Goal: Task Accomplishment & Management: Use online tool/utility

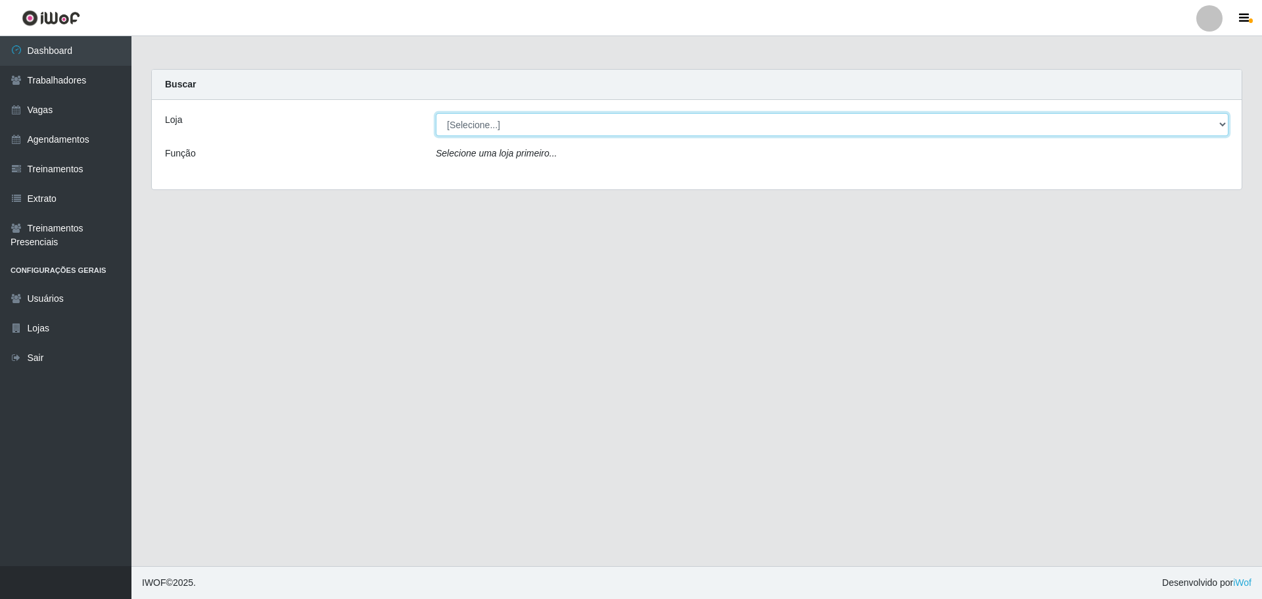
click at [509, 126] on select "[Selecione...] O ROSÁRIO ALIMENTOS" at bounding box center [832, 124] width 793 height 23
select select "349"
click at [436, 113] on select "[Selecione...] O ROSÁRIO ALIMENTOS" at bounding box center [832, 124] width 793 height 23
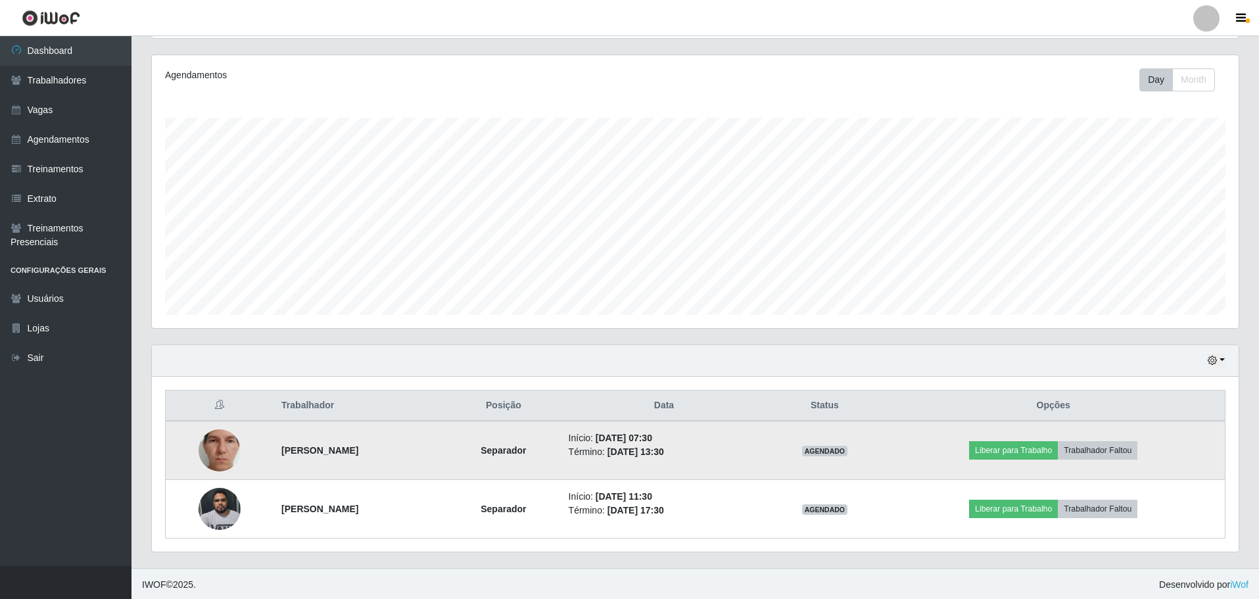
scroll to position [157, 0]
click at [1036, 448] on button "Liberar para Trabalho" at bounding box center [1013, 448] width 89 height 18
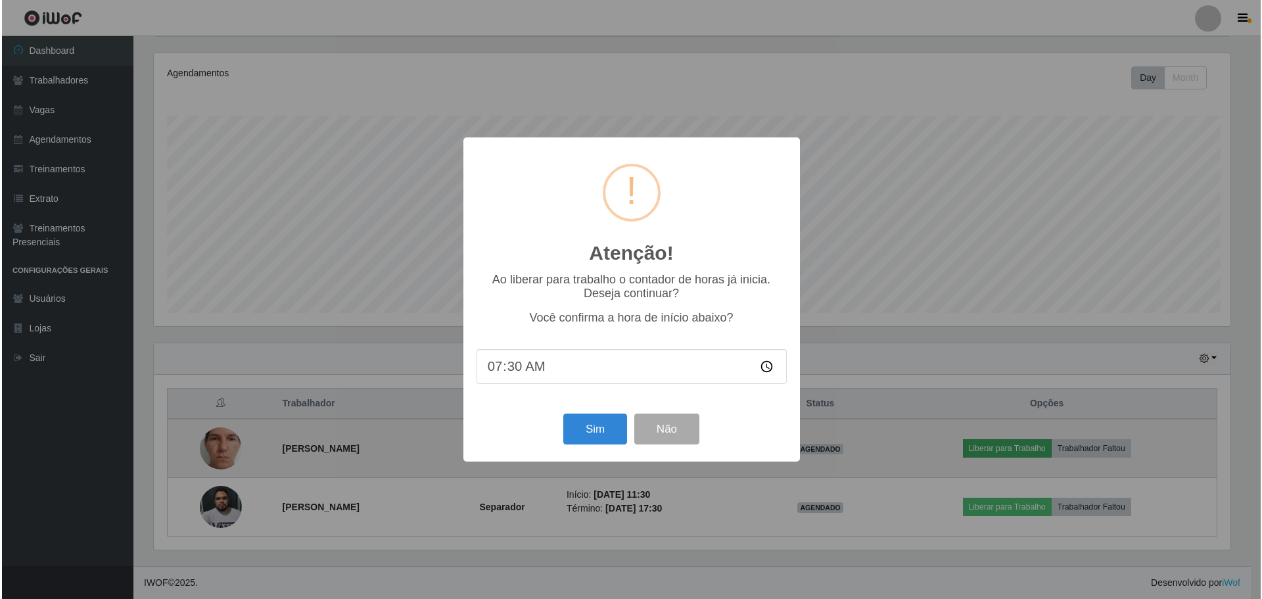
scroll to position [273, 1080]
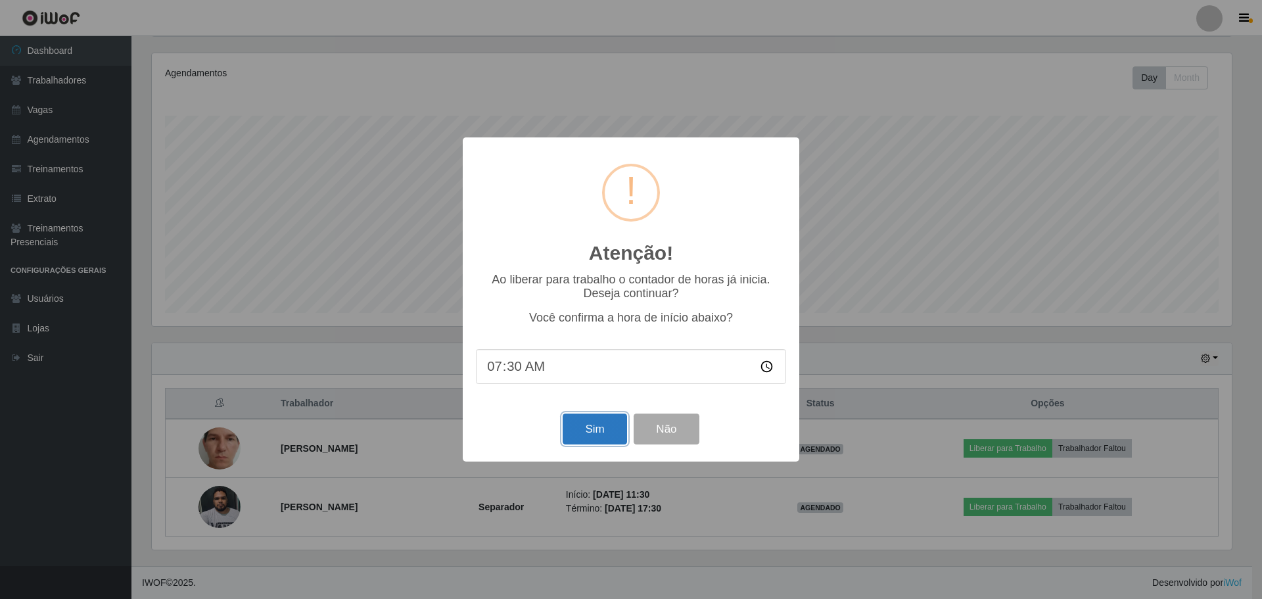
click at [592, 428] on button "Sim" at bounding box center [595, 428] width 64 height 31
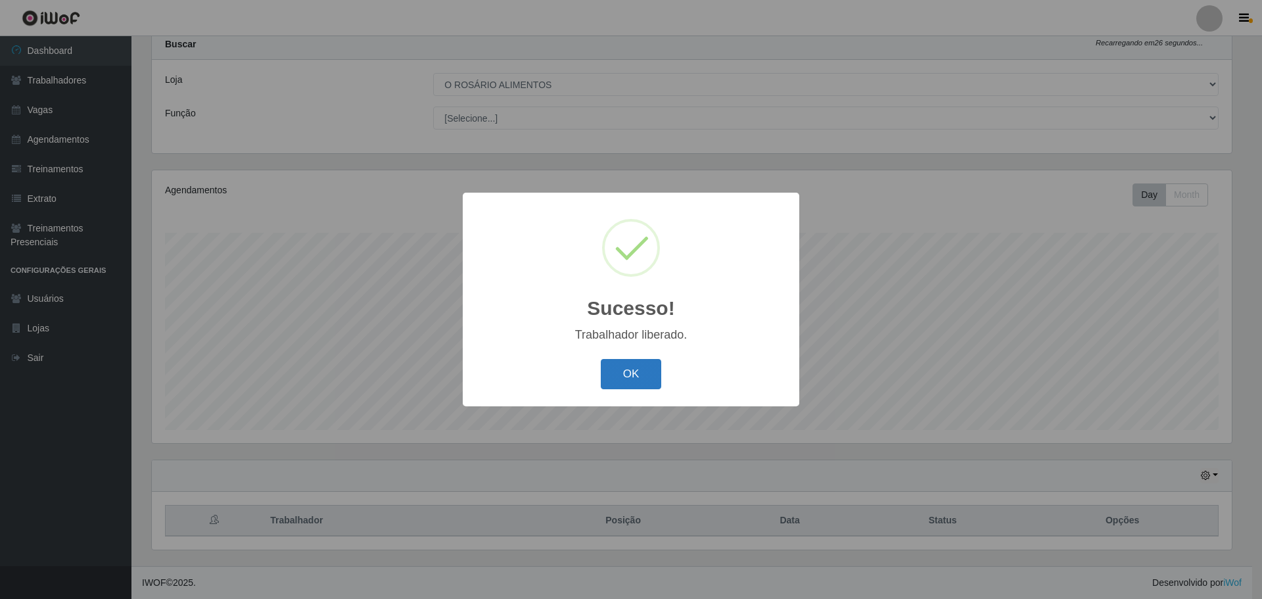
click at [621, 376] on button "OK" at bounding box center [631, 374] width 61 height 31
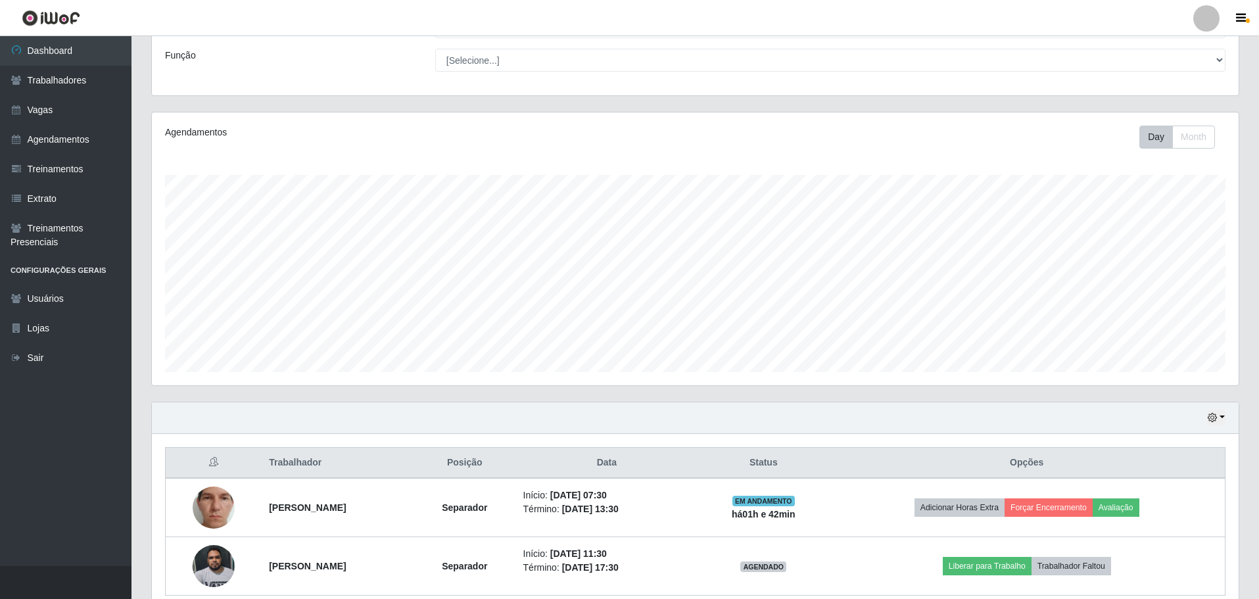
scroll to position [157, 0]
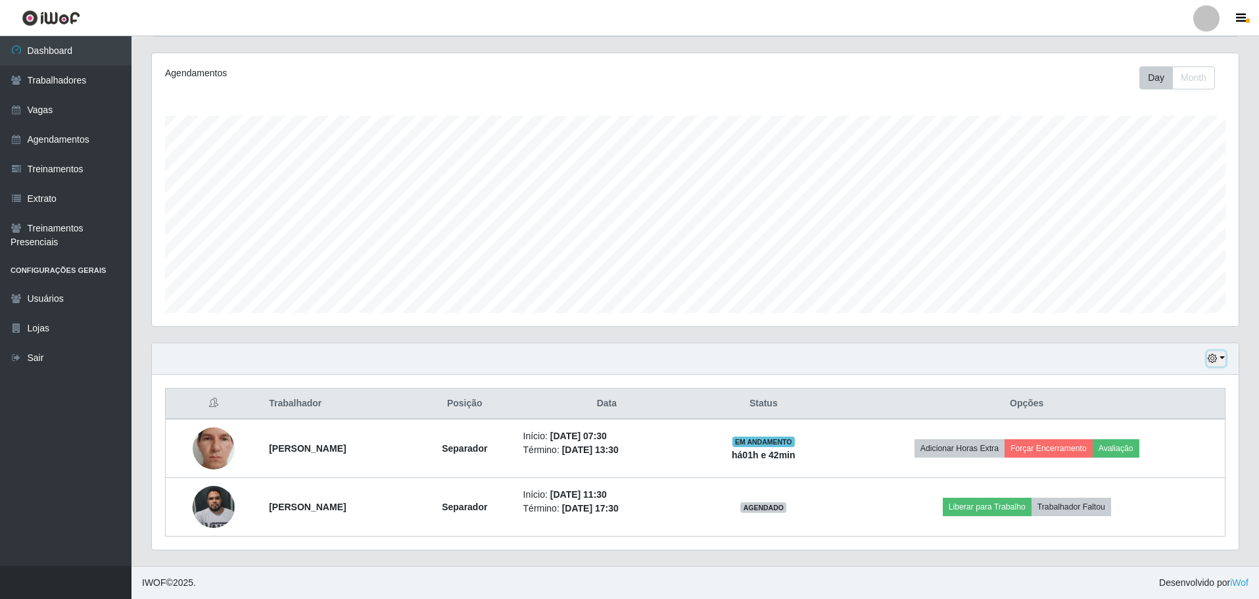
click at [1217, 362] on icon "button" at bounding box center [1212, 358] width 9 height 9
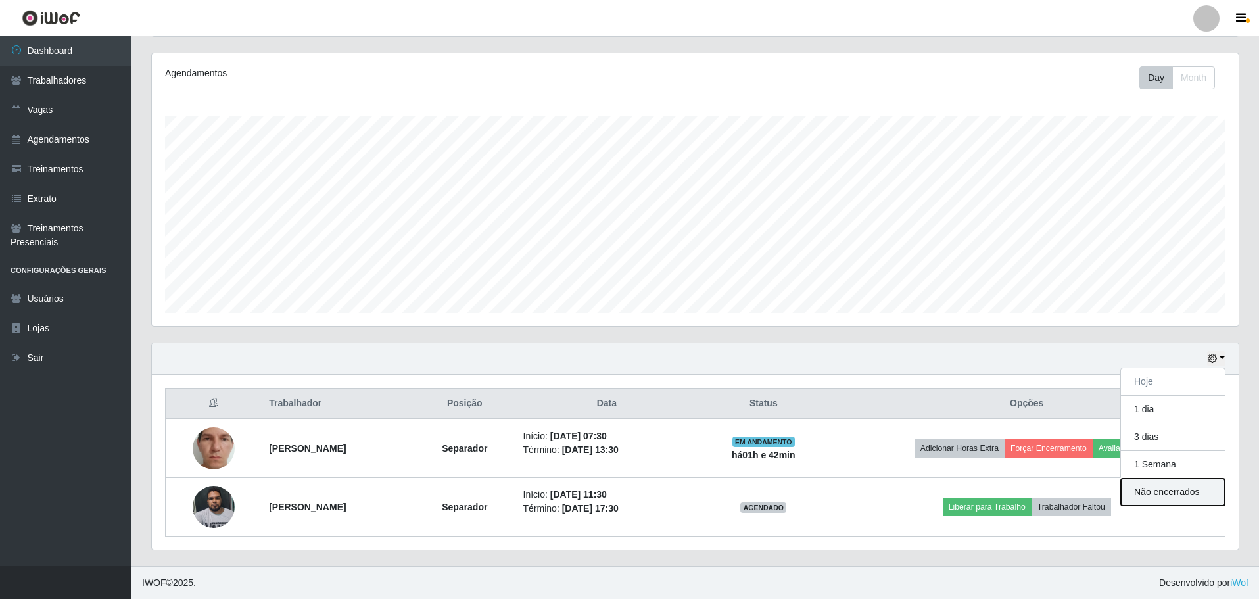
click at [1163, 490] on button "Não encerrados" at bounding box center [1173, 492] width 104 height 27
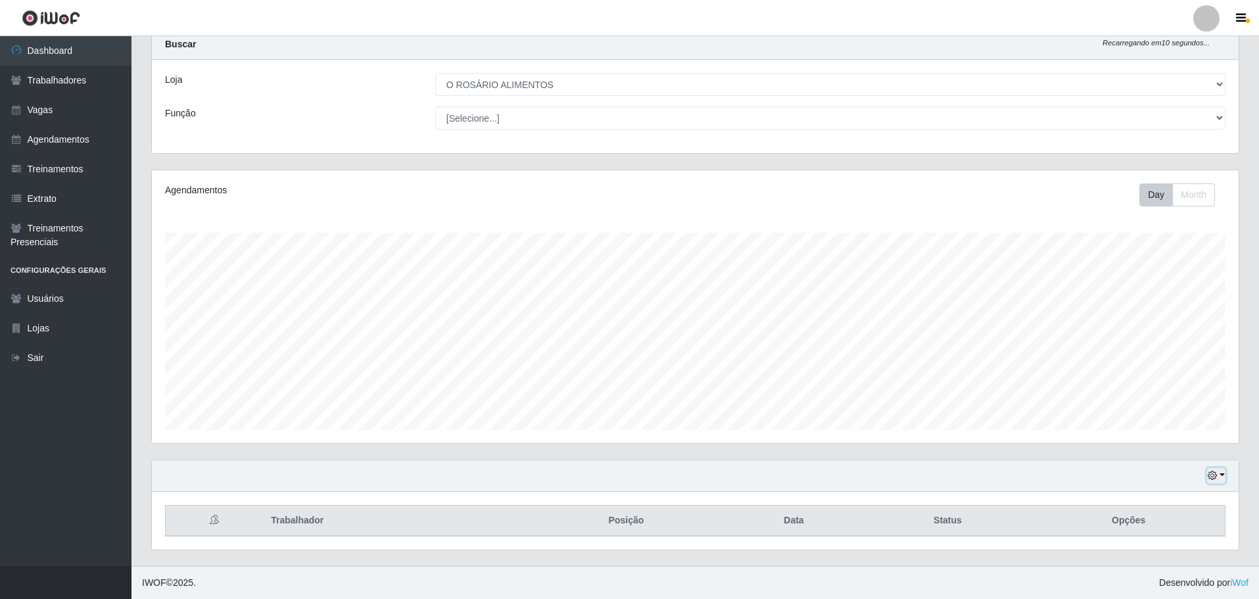
click at [1215, 482] on button "button" at bounding box center [1216, 475] width 18 height 15
click at [1188, 354] on button "Hoje" at bounding box center [1173, 344] width 104 height 28
